Goal: Task Accomplishment & Management: Manage account settings

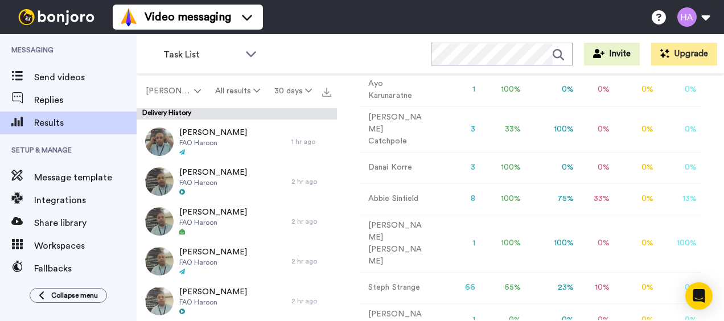
scroll to position [389, 0]
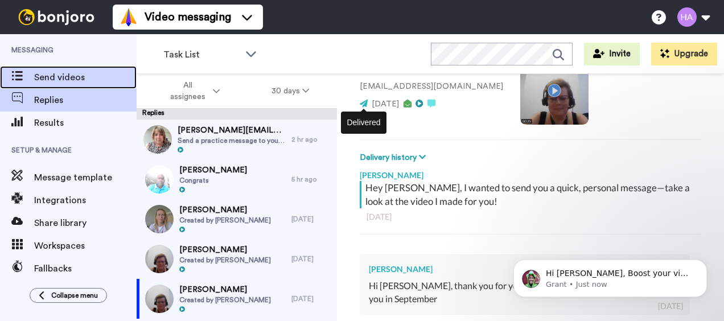
click at [83, 72] on span "Send videos" at bounding box center [85, 78] width 102 height 14
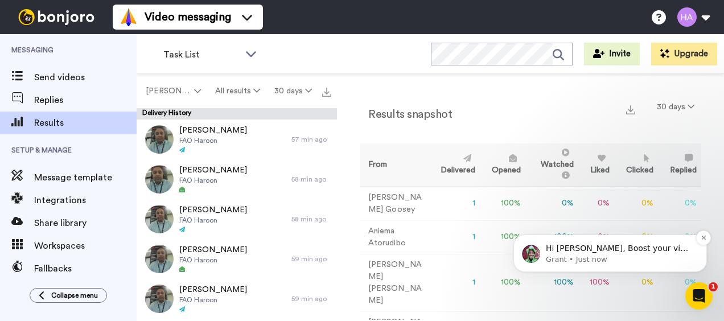
click at [612, 250] on p "Hi Haroon, Boost your view rates with automatic re-sends of unviewed messages! …" at bounding box center [619, 248] width 147 height 11
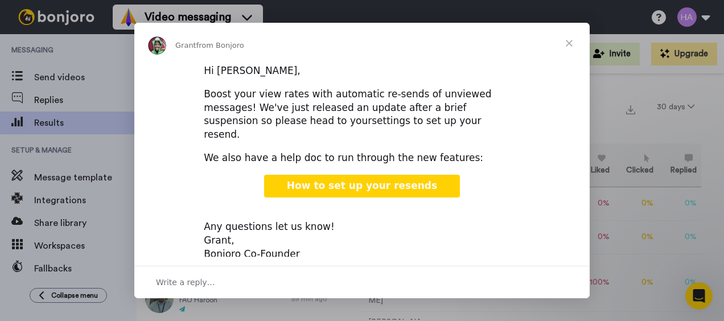
click at [296, 121] on link "settings to set up your resend." at bounding box center [342, 127] width 277 height 25
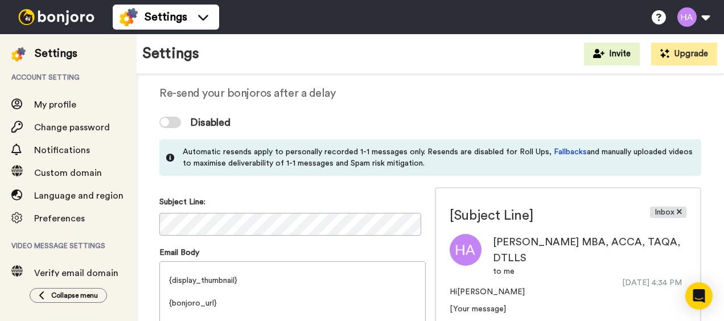
scroll to position [114, 0]
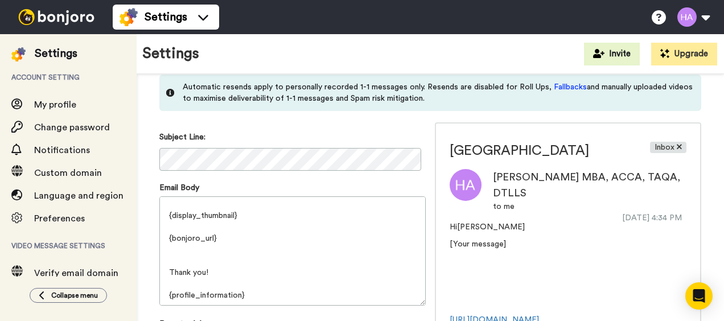
click at [247, 171] on div "Subject Line:" at bounding box center [292, 152] width 266 height 42
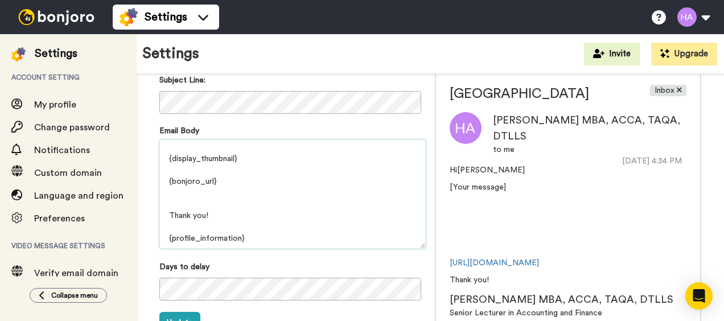
drag, startPoint x: 176, startPoint y: 158, endPoint x: 264, endPoint y: 250, distance: 127.2
click at [264, 250] on div "Email Body Hi {first_name} [Your message] {display_thumbnail} {bonjoro_url} Tha…" at bounding box center [292, 188] width 266 height 127
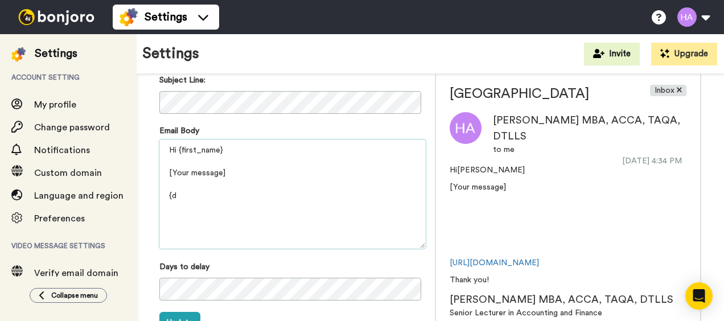
scroll to position [0, 0]
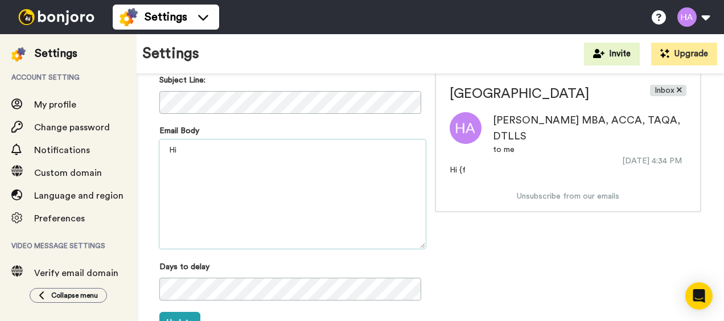
type textarea "H"
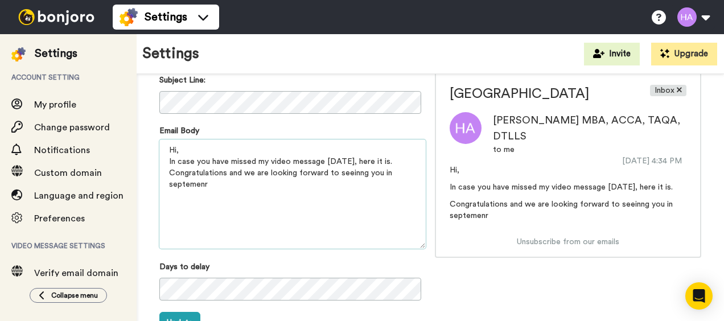
drag, startPoint x: 353, startPoint y: 164, endPoint x: 347, endPoint y: 172, distance: 10.1
click at [347, 172] on textarea "Hi, In case you have missed my video message [DATE], here it is. Congratulation…" at bounding box center [292, 193] width 266 height 109
click at [348, 178] on textarea "Hi, In case you have missed my video message [DATE], here it is. Congratulation…" at bounding box center [292, 193] width 266 height 109
click at [348, 175] on textarea "Hi, In case you have missed my video message [DATE], here it is. Congratulation…" at bounding box center [292, 193] width 266 height 109
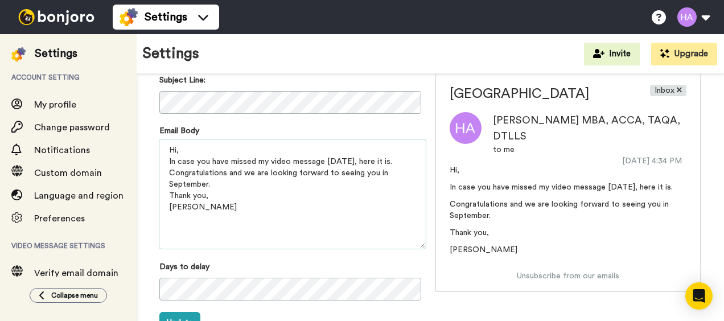
drag, startPoint x: 222, startPoint y: 205, endPoint x: 166, endPoint y: 200, distance: 56.0
click at [166, 200] on textarea "Hi, In case you have missed my video message [DATE], here it is. Congratulation…" at bounding box center [292, 193] width 266 height 109
paste textarea "[PERSON_NAME] ACCA, MBA, BCom, TAQA, DTLLS Senior Lecturer | Accounting, Financ…"
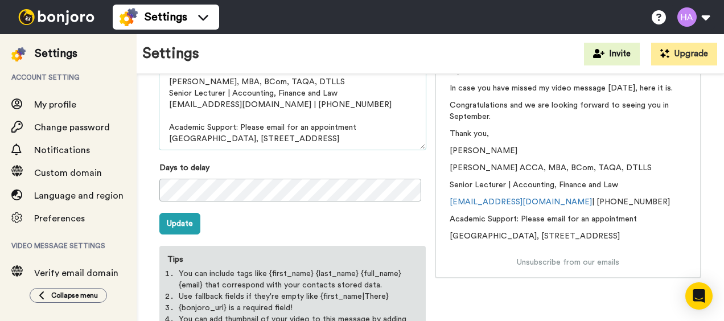
scroll to position [259, 0]
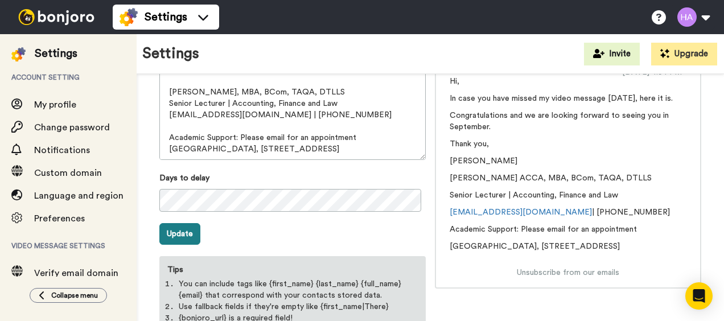
click at [170, 236] on button "Update" at bounding box center [179, 234] width 41 height 22
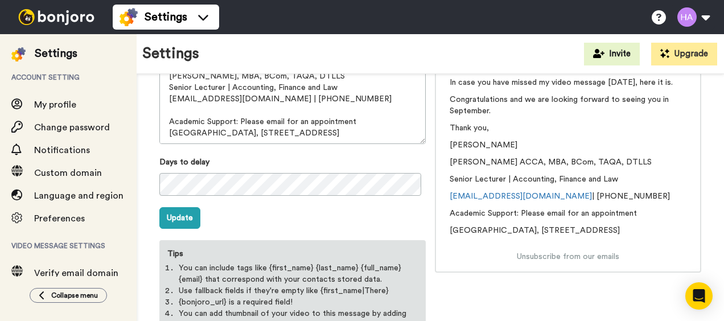
scroll to position [316, 0]
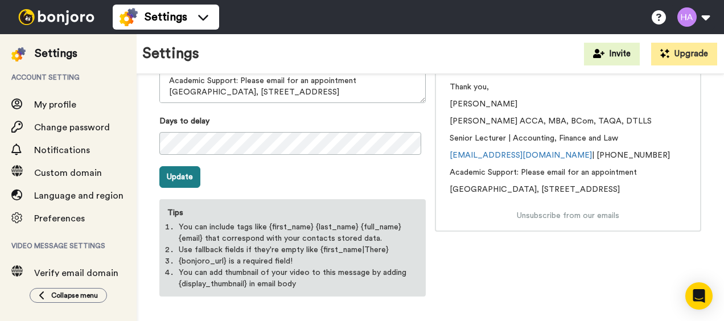
click at [170, 178] on button "Update" at bounding box center [179, 177] width 41 height 22
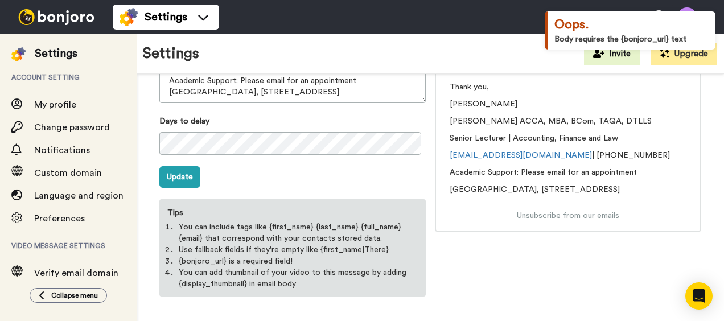
click at [633, 22] on div "Oops." at bounding box center [631, 25] width 154 height 18
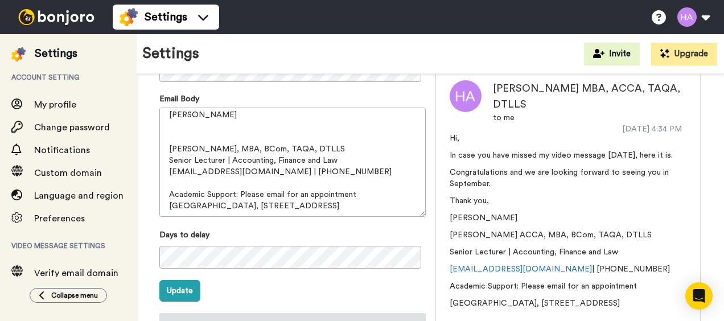
scroll to position [0, 0]
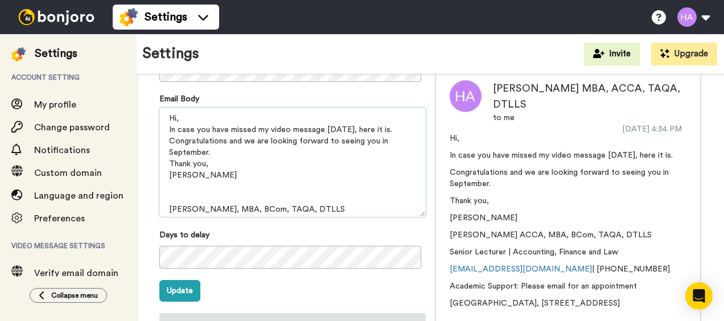
click at [266, 132] on textarea "Hi, In case you have missed my video message [DATE], here it is. Congratulation…" at bounding box center [292, 162] width 266 height 109
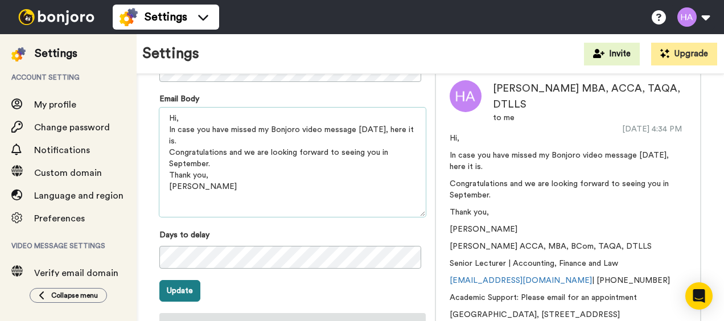
type textarea "Hi, In case you have missed my Bonjoro video message [DATE], here it is. Congra…"
click at [183, 287] on button "Update" at bounding box center [179, 291] width 41 height 22
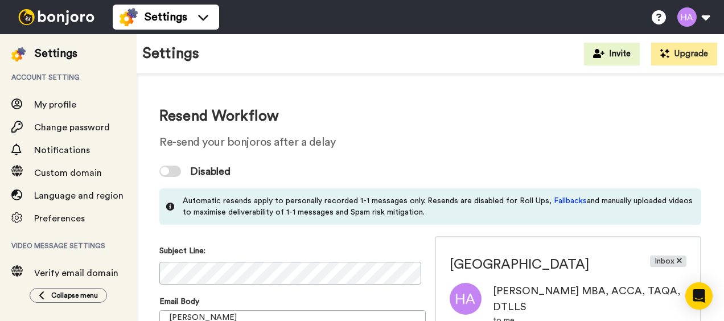
click at [170, 171] on div at bounding box center [170, 171] width 22 height 11
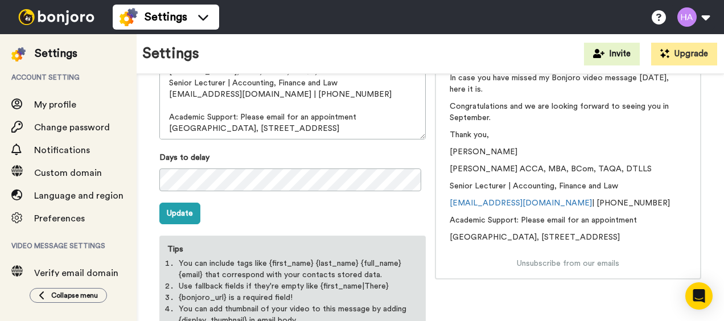
scroll to position [284, 0]
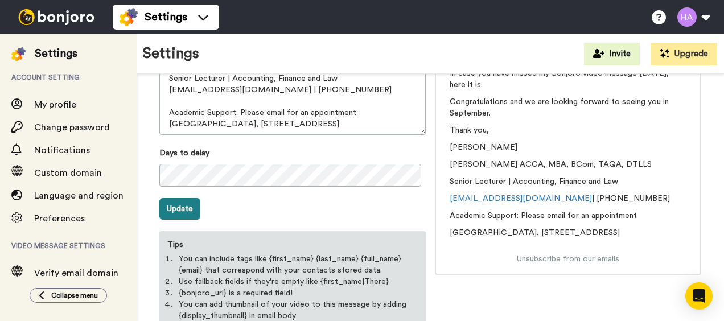
click at [188, 211] on button "Update" at bounding box center [179, 209] width 41 height 22
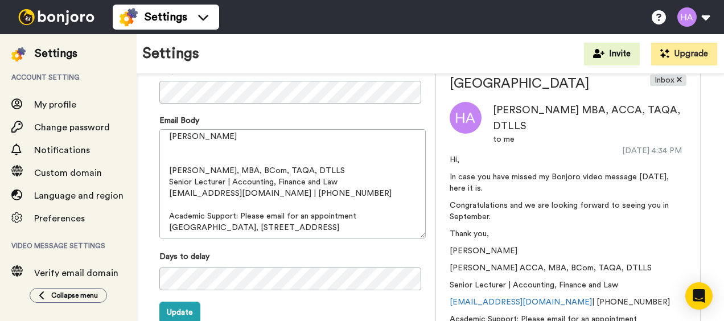
scroll to position [0, 0]
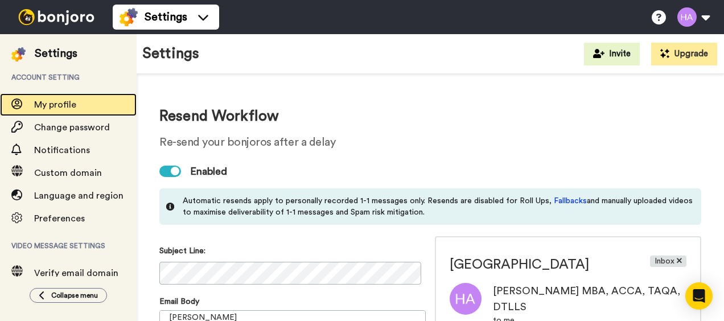
click at [61, 98] on span "My profile" at bounding box center [85, 105] width 102 height 14
